Goal: Information Seeking & Learning: Learn about a topic

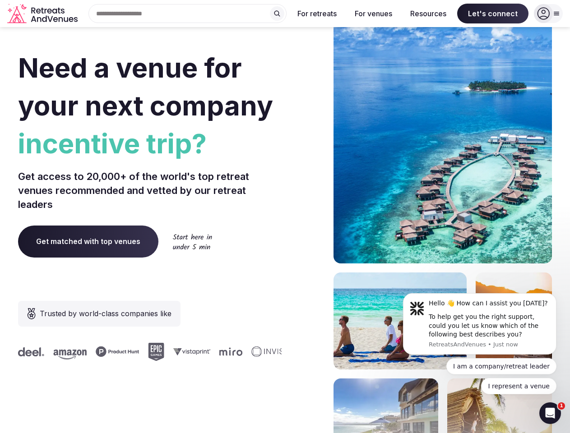
click at [285, 217] on div "Need a venue for your next company incentive trip? Get access to 20,000+ of the…" at bounding box center [285, 270] width 534 height 544
click at [188, 14] on div "Search Popular Destinations [GEOGRAPHIC_DATA], [GEOGRAPHIC_DATA] [GEOGRAPHIC_DA…" at bounding box center [183, 13] width 205 height 19
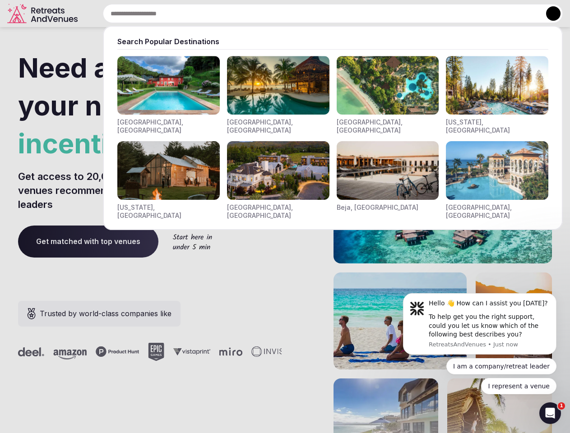
click at [277, 14] on input "text" at bounding box center [333, 13] width 460 height 19
click at [317, 14] on input "text" at bounding box center [333, 13] width 460 height 19
click at [373, 14] on input "text" at bounding box center [333, 13] width 460 height 19
click at [428, 14] on input "text" at bounding box center [333, 13] width 460 height 19
click at [493, 14] on input "text" at bounding box center [333, 13] width 460 height 19
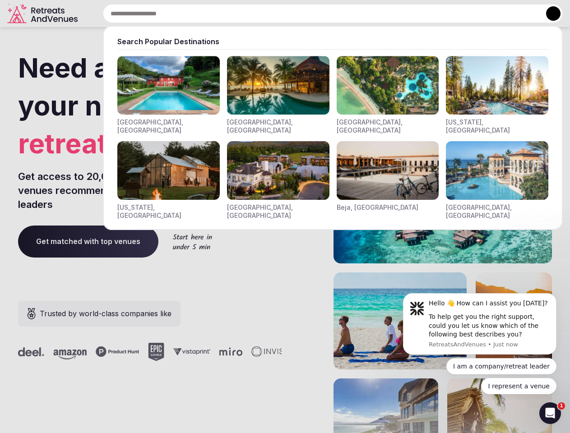
click at [549, 14] on button at bounding box center [553, 13] width 14 height 14
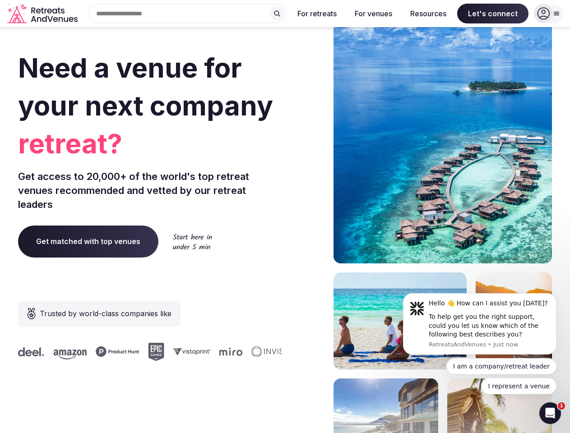
click at [480, 324] on div "To help get you the right support, could you let us know which of the following…" at bounding box center [489, 326] width 121 height 27
